Goal: Task Accomplishment & Management: Use online tool/utility

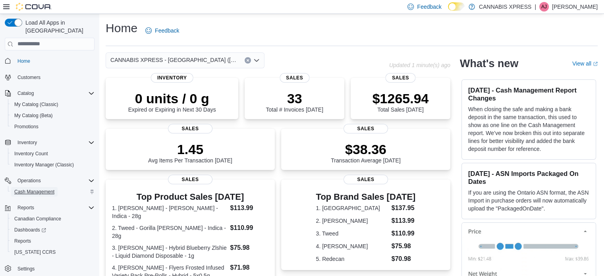
click at [37, 189] on span "Cash Management" at bounding box center [34, 192] width 40 height 6
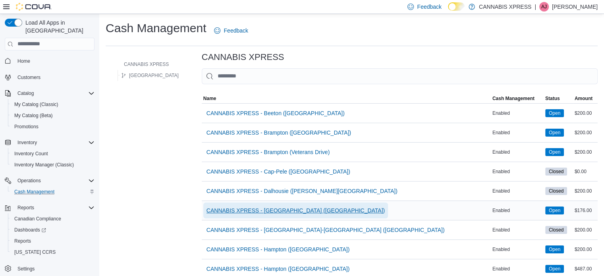
click at [244, 206] on span "CANNABIS XPRESS - [GEOGRAPHIC_DATA] ([GEOGRAPHIC_DATA])" at bounding box center [295, 210] width 178 height 8
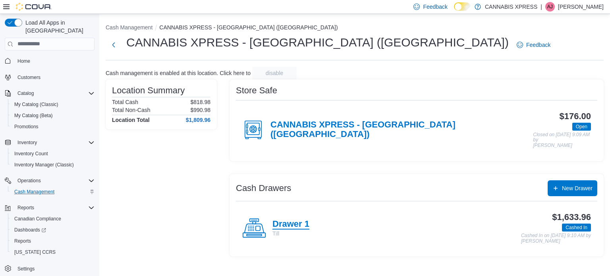
click at [301, 219] on h4 "Drawer 1" at bounding box center [290, 224] width 37 height 10
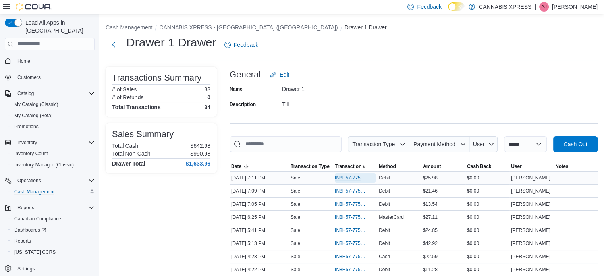
click at [359, 179] on span "IN8H57-775254" at bounding box center [351, 178] width 33 height 6
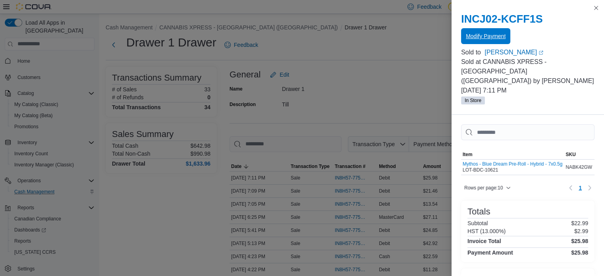
click at [473, 40] on span "Modify Payment" at bounding box center [486, 36] width 40 height 16
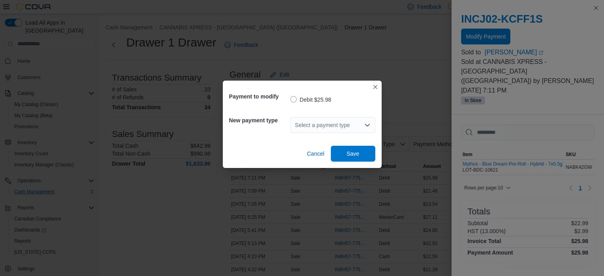
click at [329, 130] on div "Select a payment type" at bounding box center [332, 125] width 85 height 16
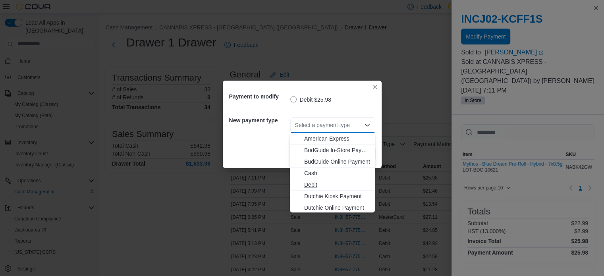
scroll to position [79, 0]
click at [331, 162] on span "MasterCard" at bounding box center [337, 163] width 66 height 8
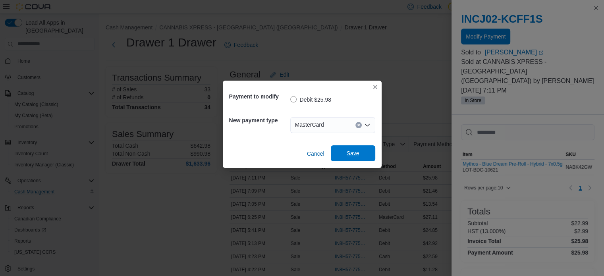
click at [351, 152] on span "Save" at bounding box center [353, 153] width 13 height 8
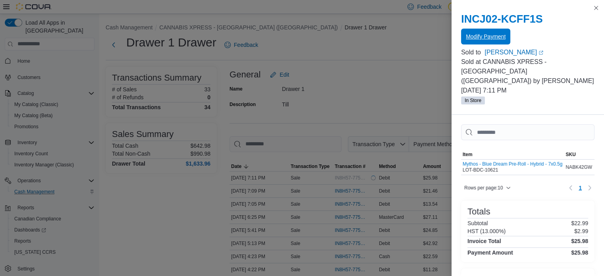
scroll to position [0, 0]
click at [597, 8] on button "Close this dialog" at bounding box center [596, 8] width 10 height 10
